Goal: Navigation & Orientation: Find specific page/section

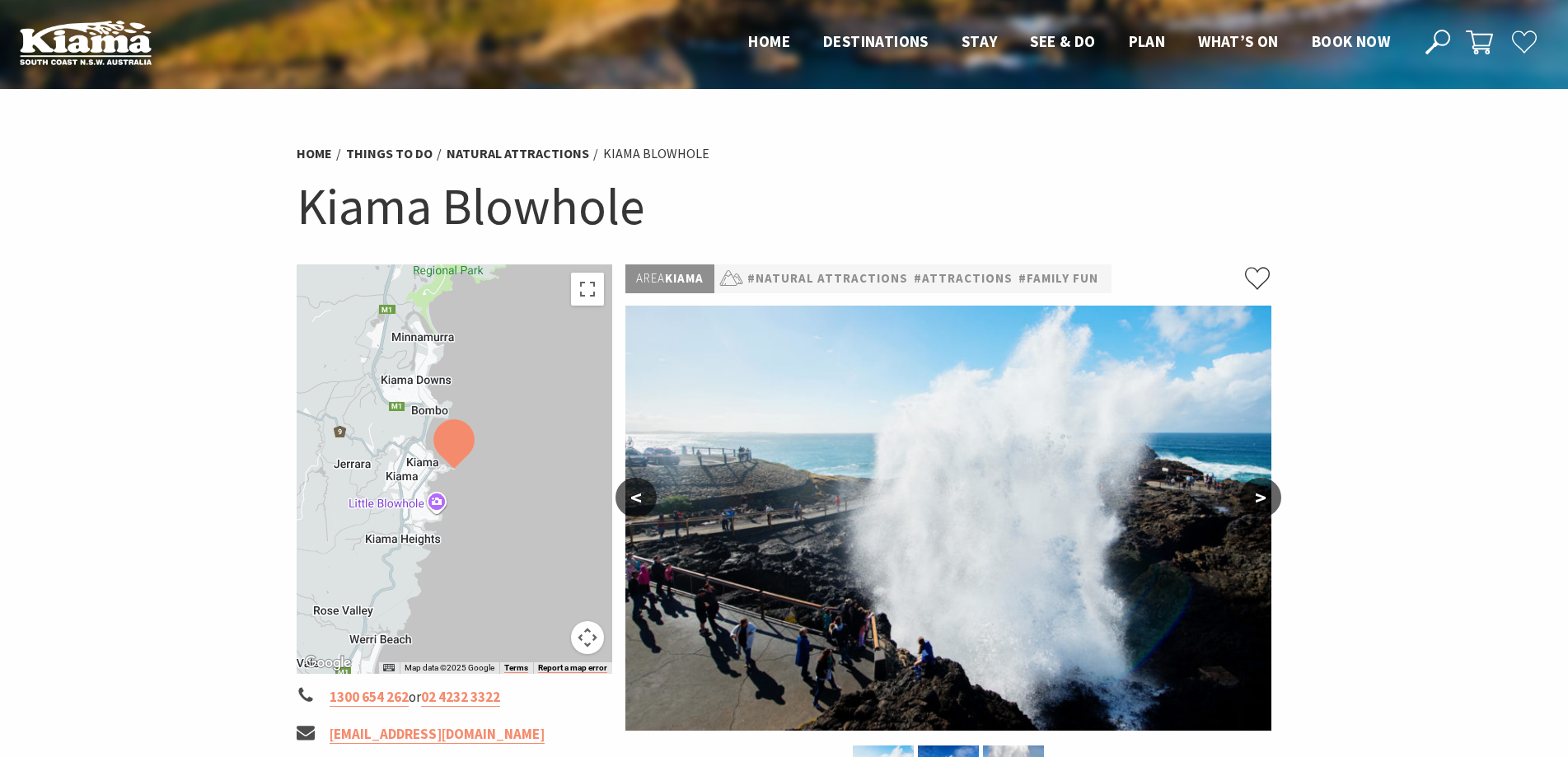
click at [1259, 492] on button ">" at bounding box center [1261, 498] width 41 height 39
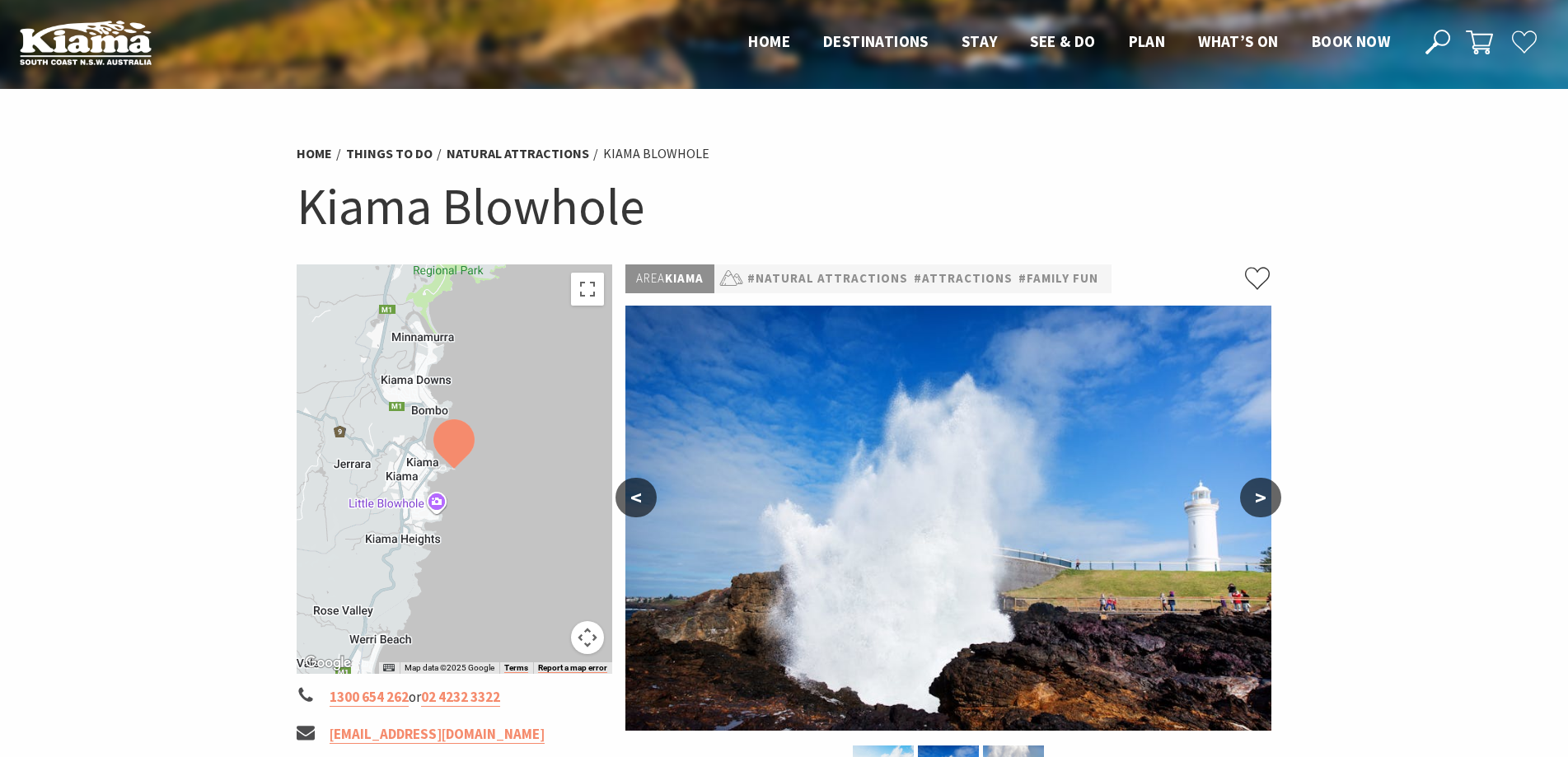
click at [1259, 492] on button ">" at bounding box center [1261, 498] width 41 height 39
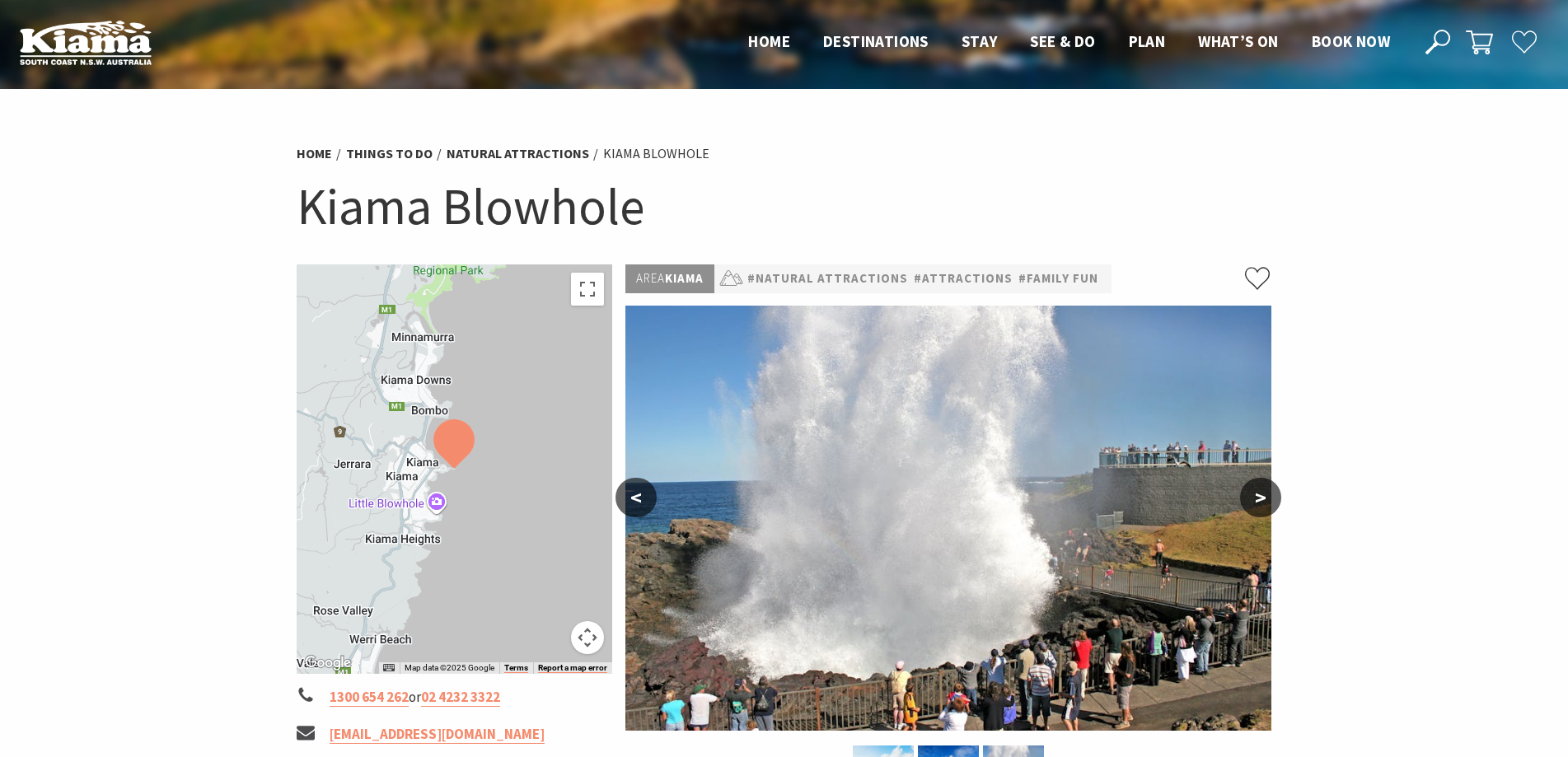
click at [1259, 492] on button ">" at bounding box center [1261, 498] width 41 height 39
click at [1260, 492] on button ">" at bounding box center [1261, 498] width 41 height 39
click at [1261, 492] on button ">" at bounding box center [1261, 498] width 41 height 39
click at [1280, 504] on button ">" at bounding box center [1261, 498] width 41 height 39
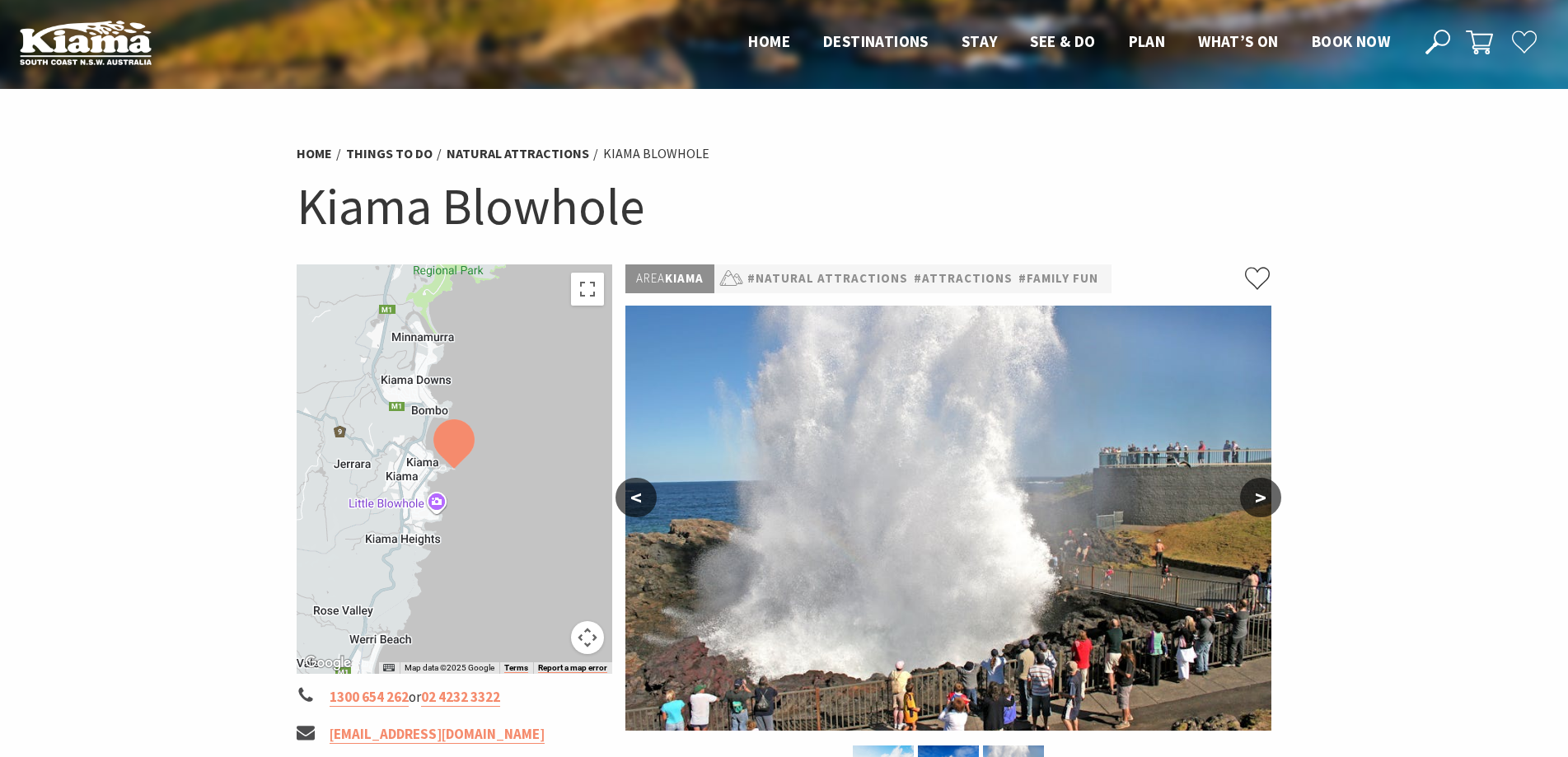
click at [1274, 504] on button ">" at bounding box center [1261, 498] width 41 height 39
click at [1263, 500] on button ">" at bounding box center [1261, 498] width 41 height 39
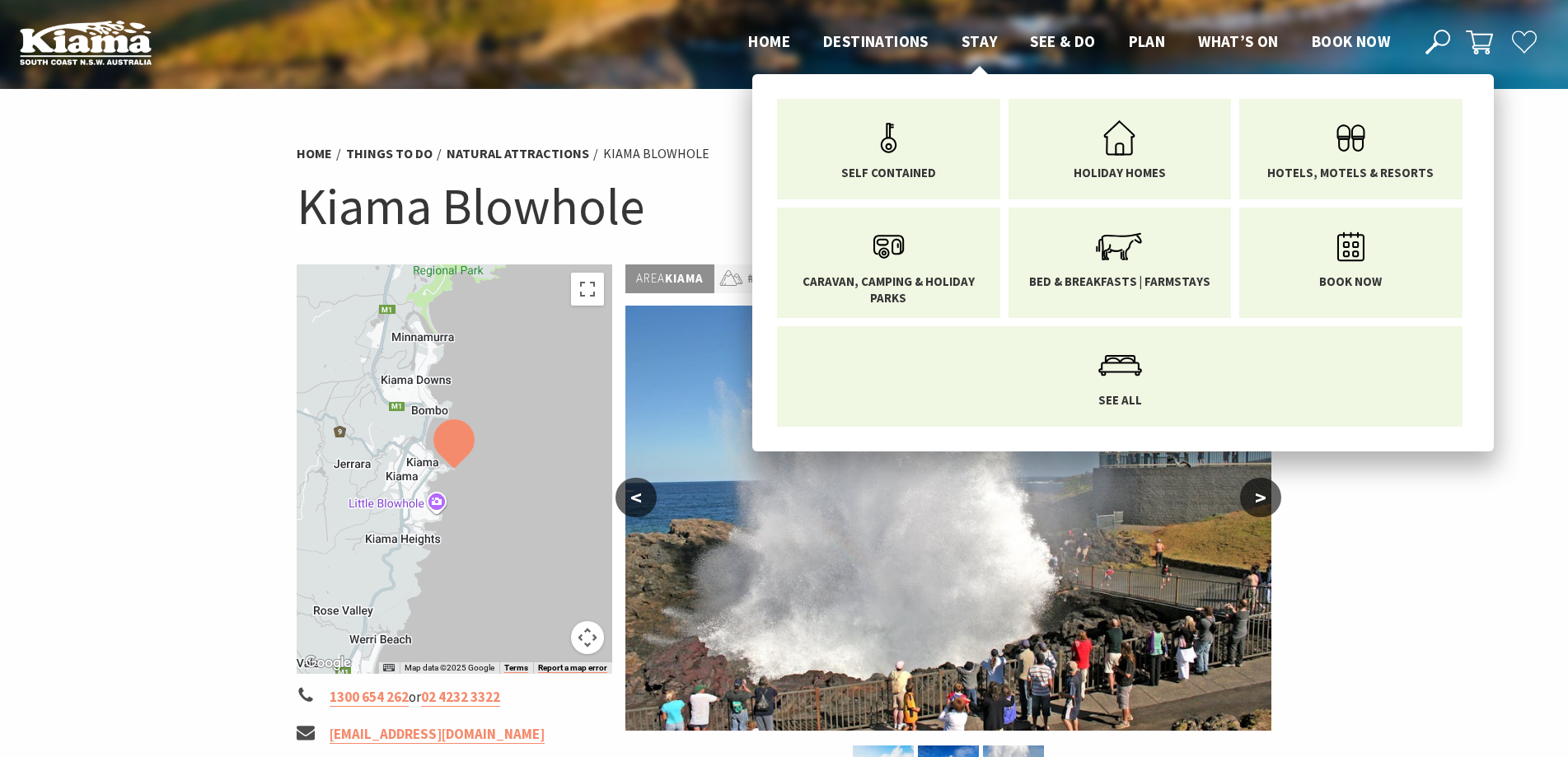
click at [982, 44] on span "Stay" at bounding box center [980, 41] width 37 height 20
